Goal: Find specific page/section: Find specific page/section

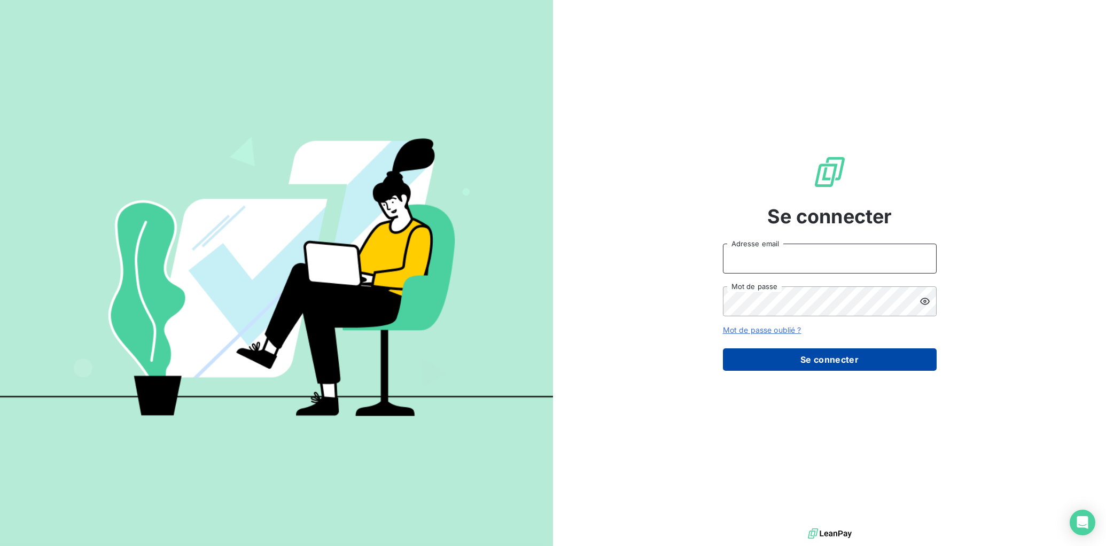
type input "[EMAIL_ADDRESS][DOMAIN_NAME]"
drag, startPoint x: 862, startPoint y: 362, endPoint x: 854, endPoint y: 358, distance: 8.8
click at [862, 362] on button "Se connecter" at bounding box center [830, 359] width 214 height 22
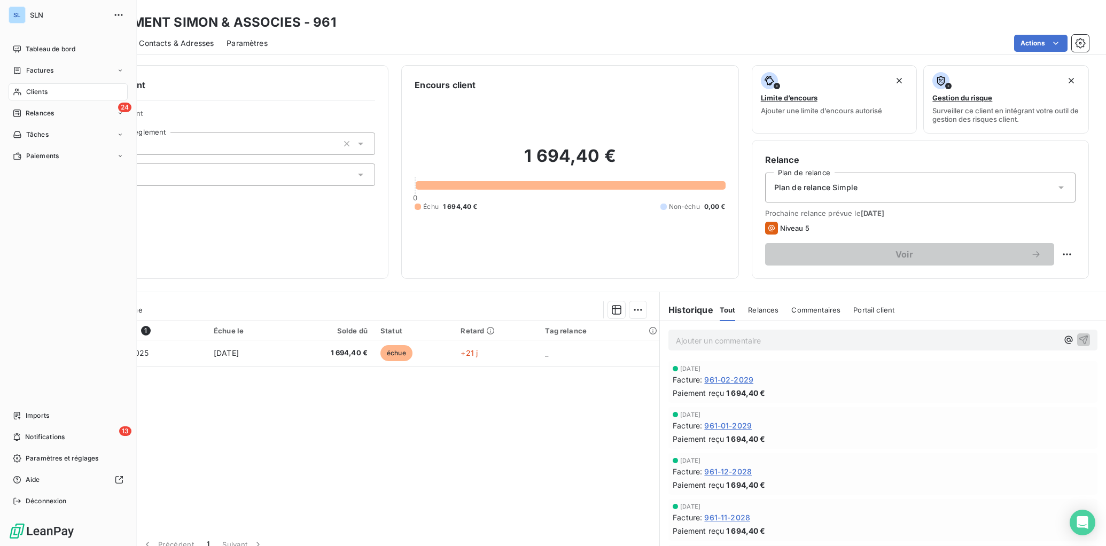
click at [35, 94] on span "Clients" at bounding box center [36, 92] width 21 height 10
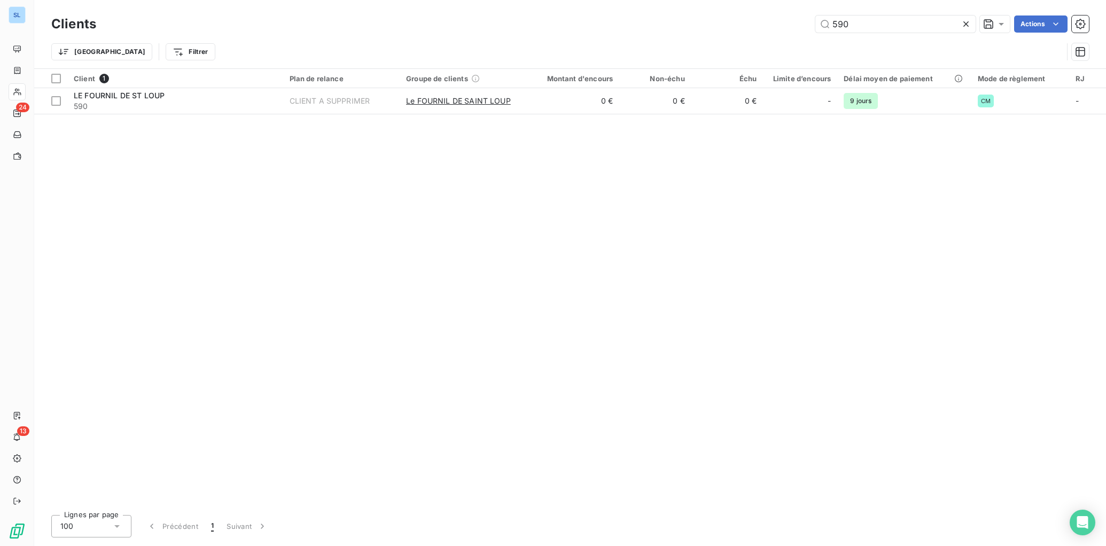
click at [255, 219] on div "Client 1 Plan de relance Groupe de clients Montant d'encours Non-échu Échu Limi…" at bounding box center [570, 288] width 1072 height 438
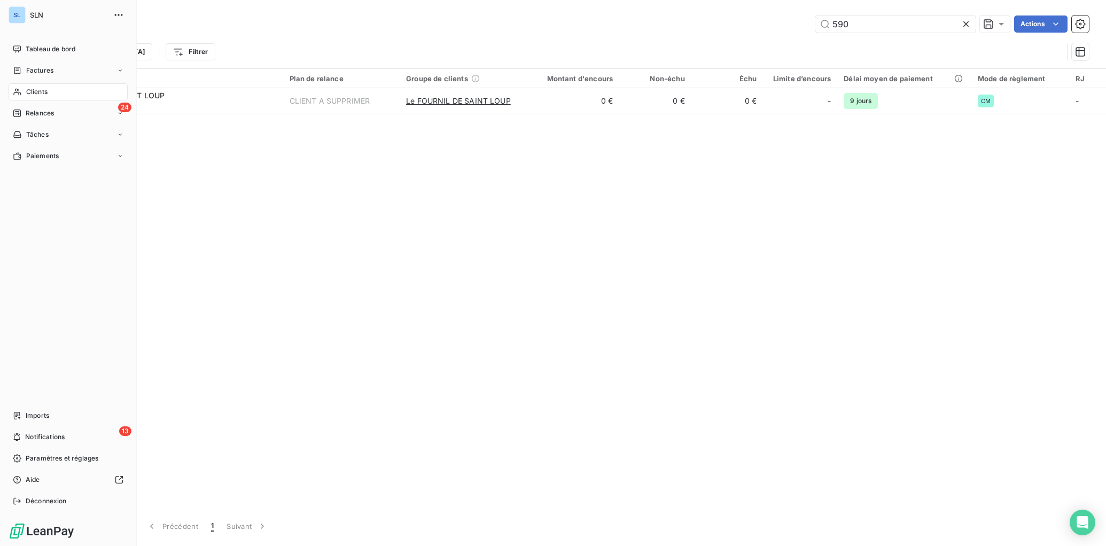
click at [37, 89] on span "Clients" at bounding box center [36, 92] width 21 height 10
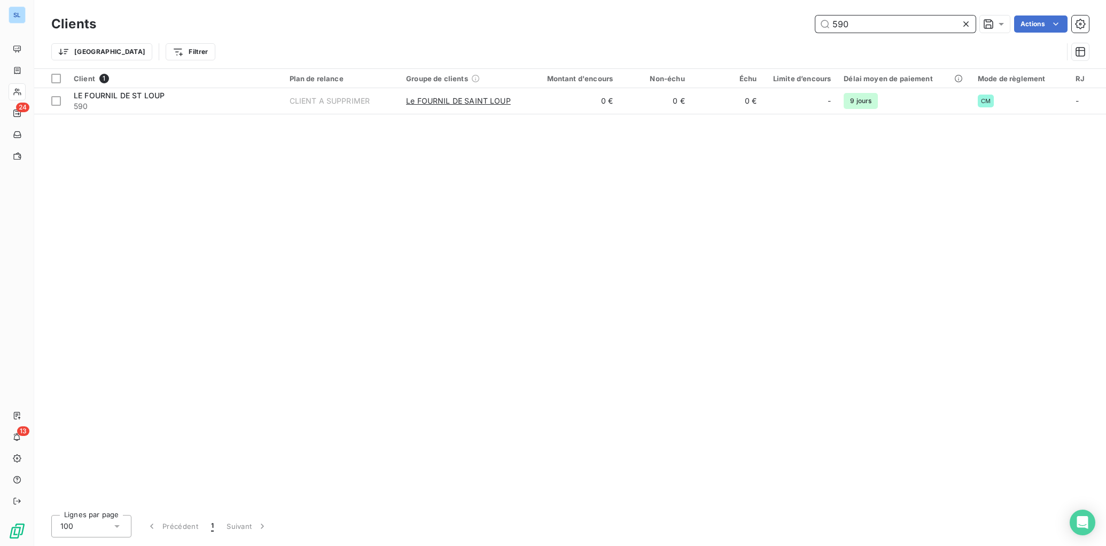
drag, startPoint x: 878, startPoint y: 22, endPoint x: 757, endPoint y: 10, distance: 120.9
click at [764, 11] on div "Clients 590 Actions Trier Filtrer" at bounding box center [570, 34] width 1072 height 68
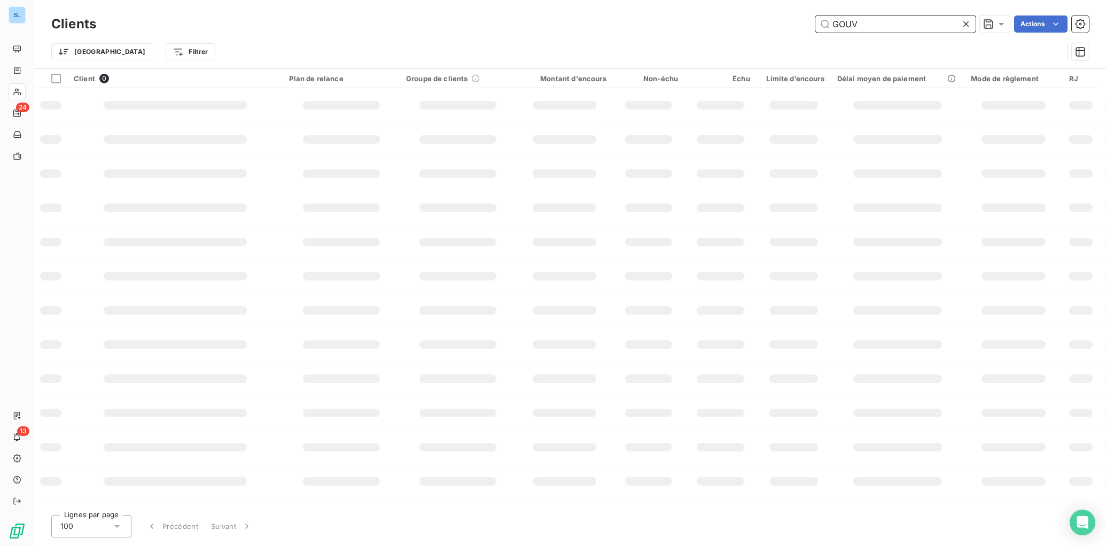
type input "GOUV"
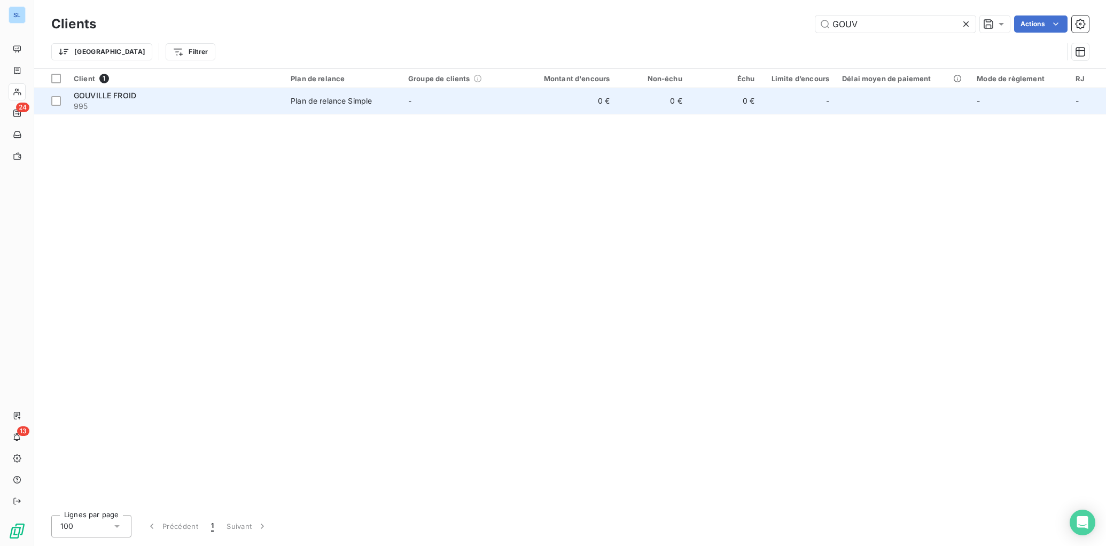
click at [186, 105] on span "995" at bounding box center [176, 106] width 204 height 11
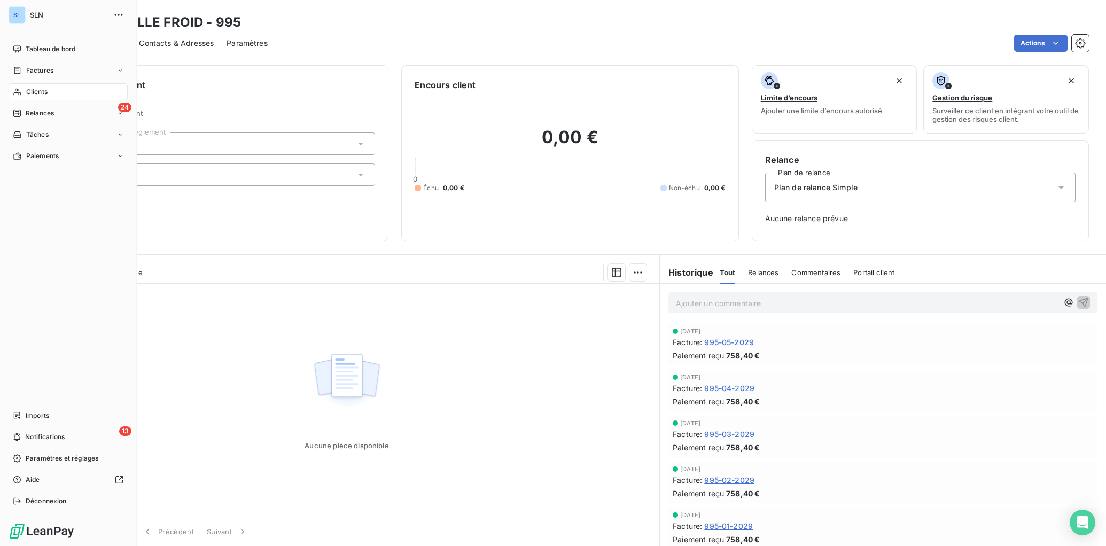
click at [29, 92] on span "Clients" at bounding box center [36, 92] width 21 height 10
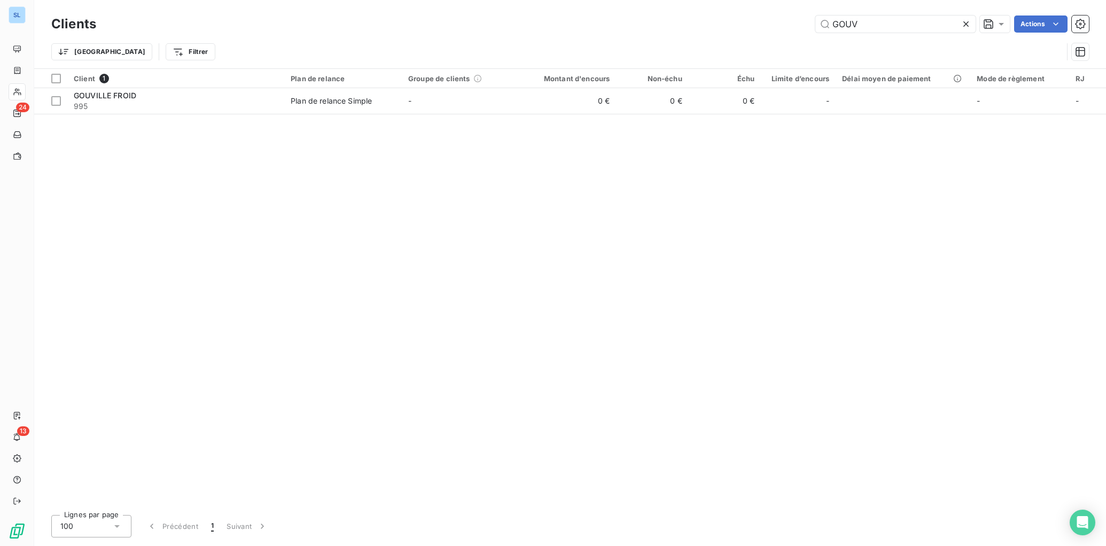
drag, startPoint x: 871, startPoint y: 26, endPoint x: 812, endPoint y: 27, distance: 59.3
click at [813, 27] on div "GOUV Actions" at bounding box center [599, 23] width 980 height 17
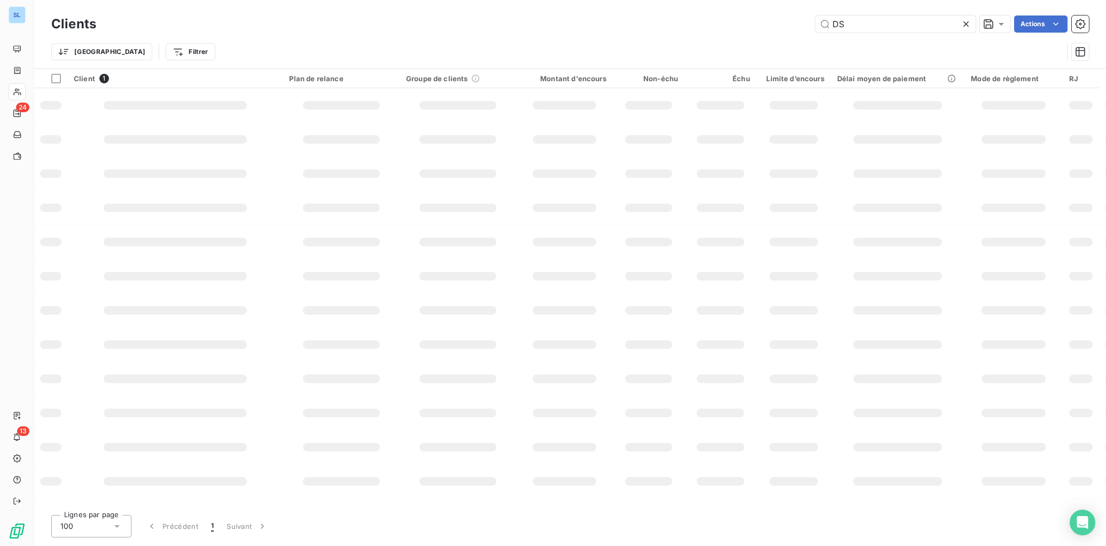
type input "DS"
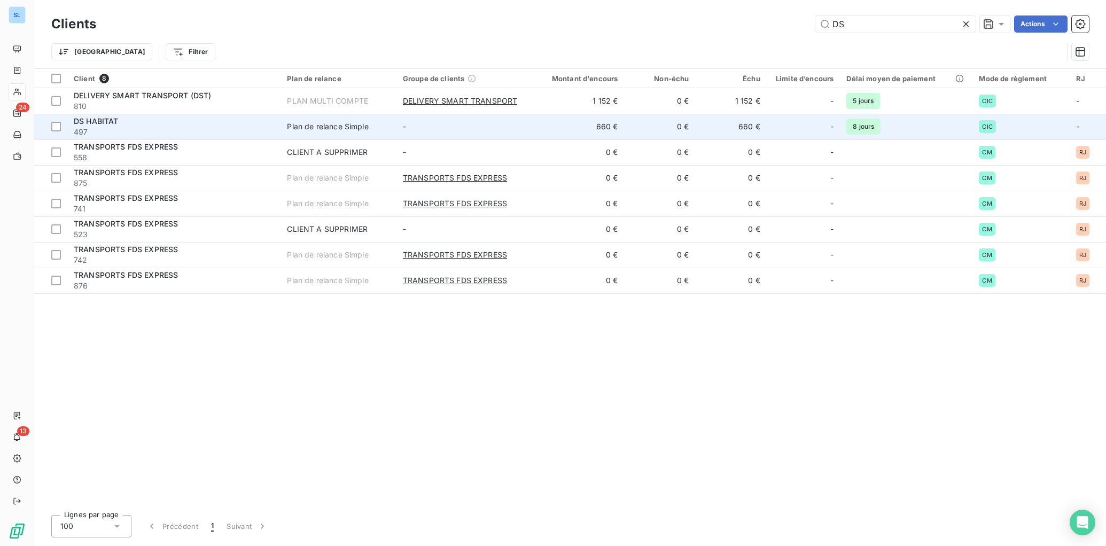
click at [273, 127] on span "497" at bounding box center [174, 132] width 200 height 11
